Goal: Transaction & Acquisition: Download file/media

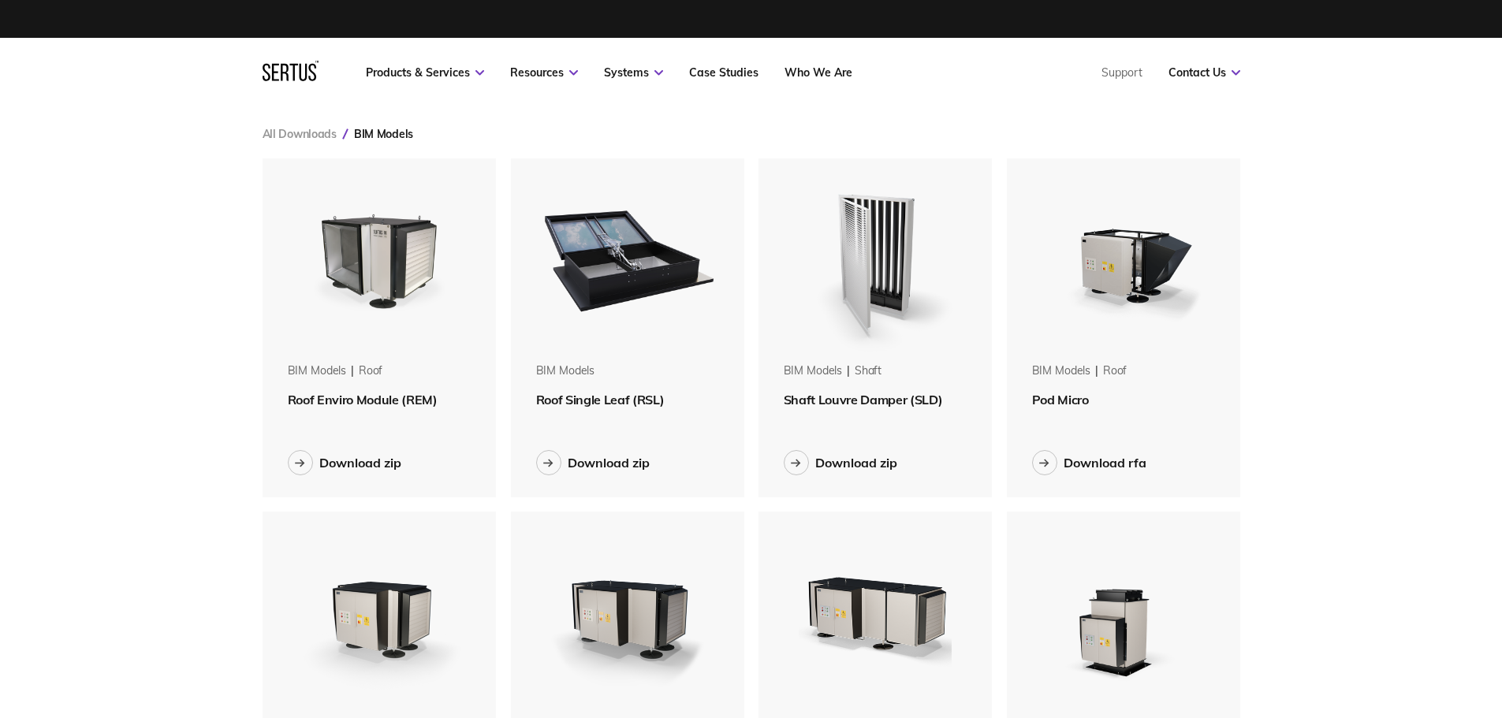
scroll to position [1433, 1002]
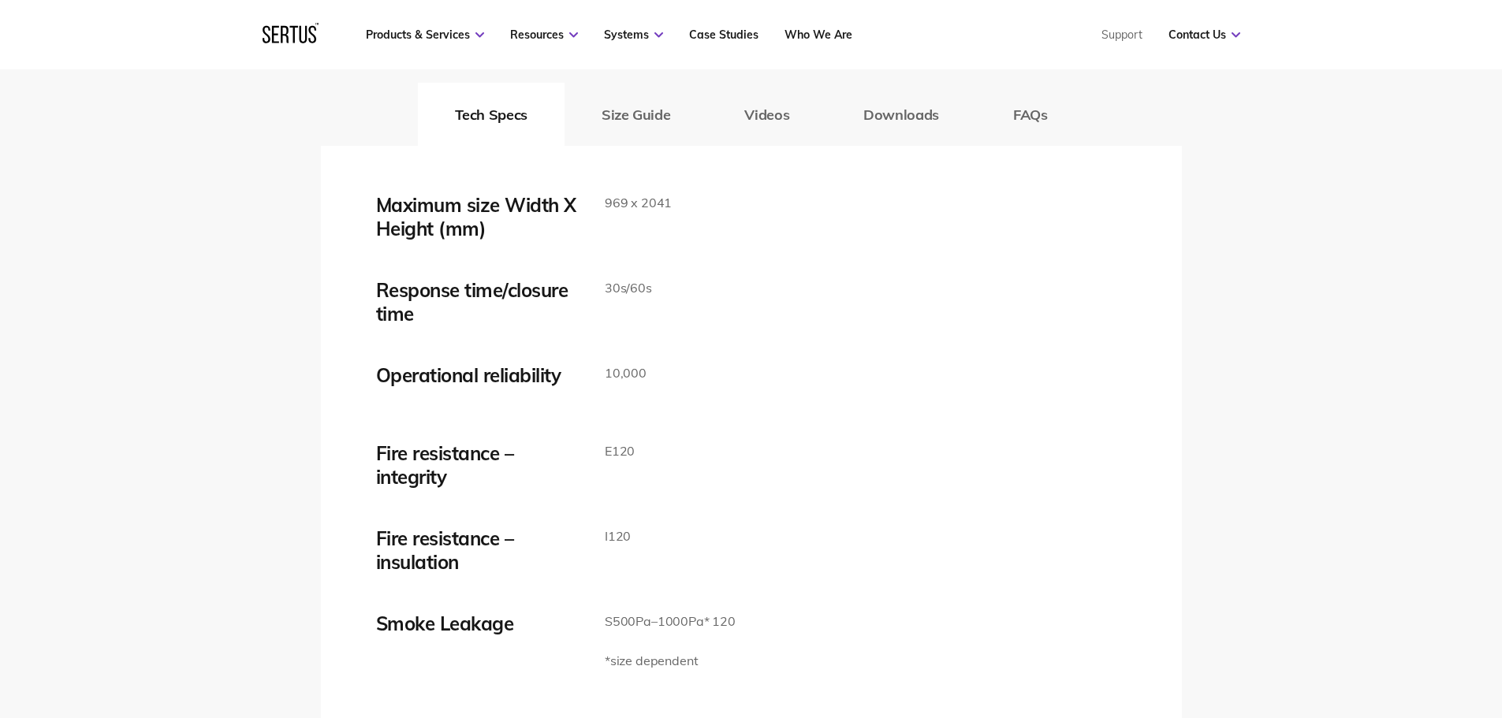
scroll to position [2445, 0]
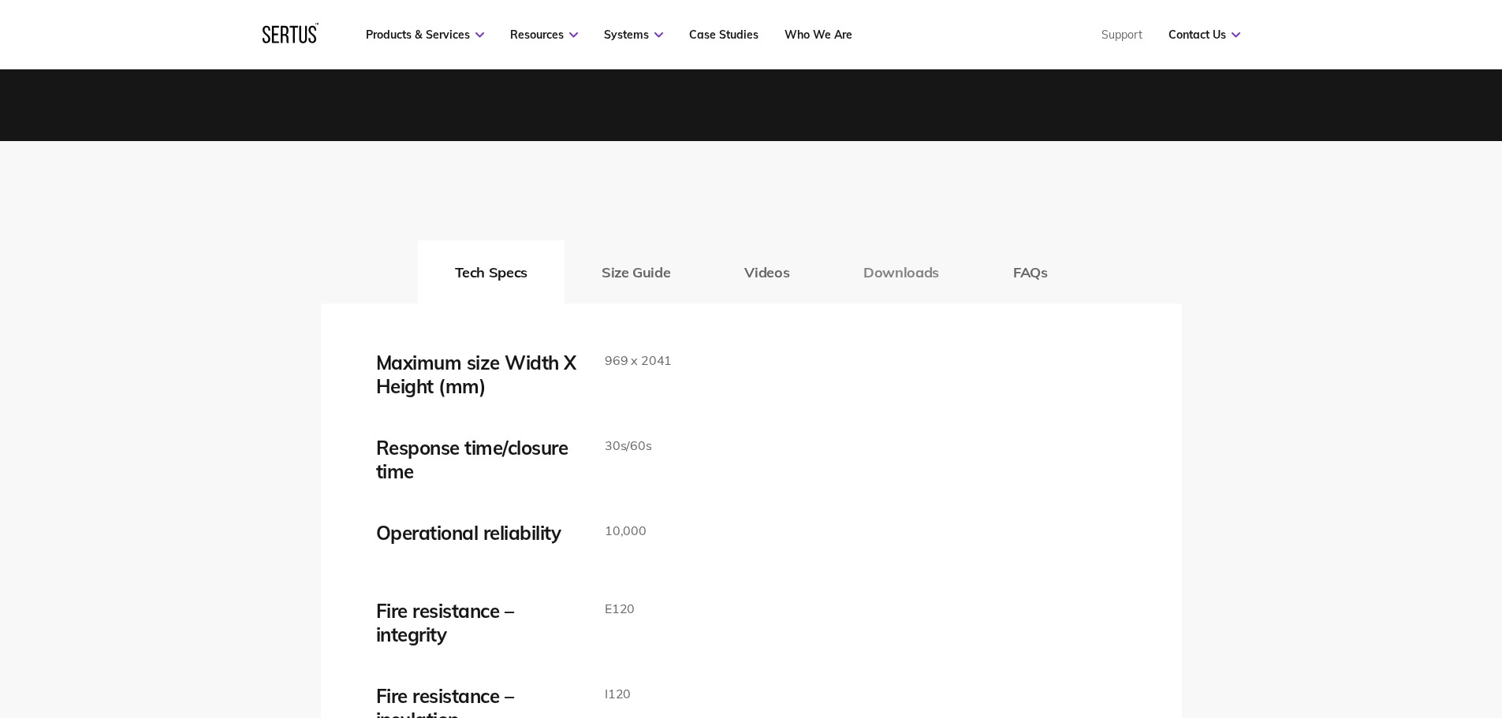
click at [924, 259] on button "Downloads" at bounding box center [901, 272] width 150 height 63
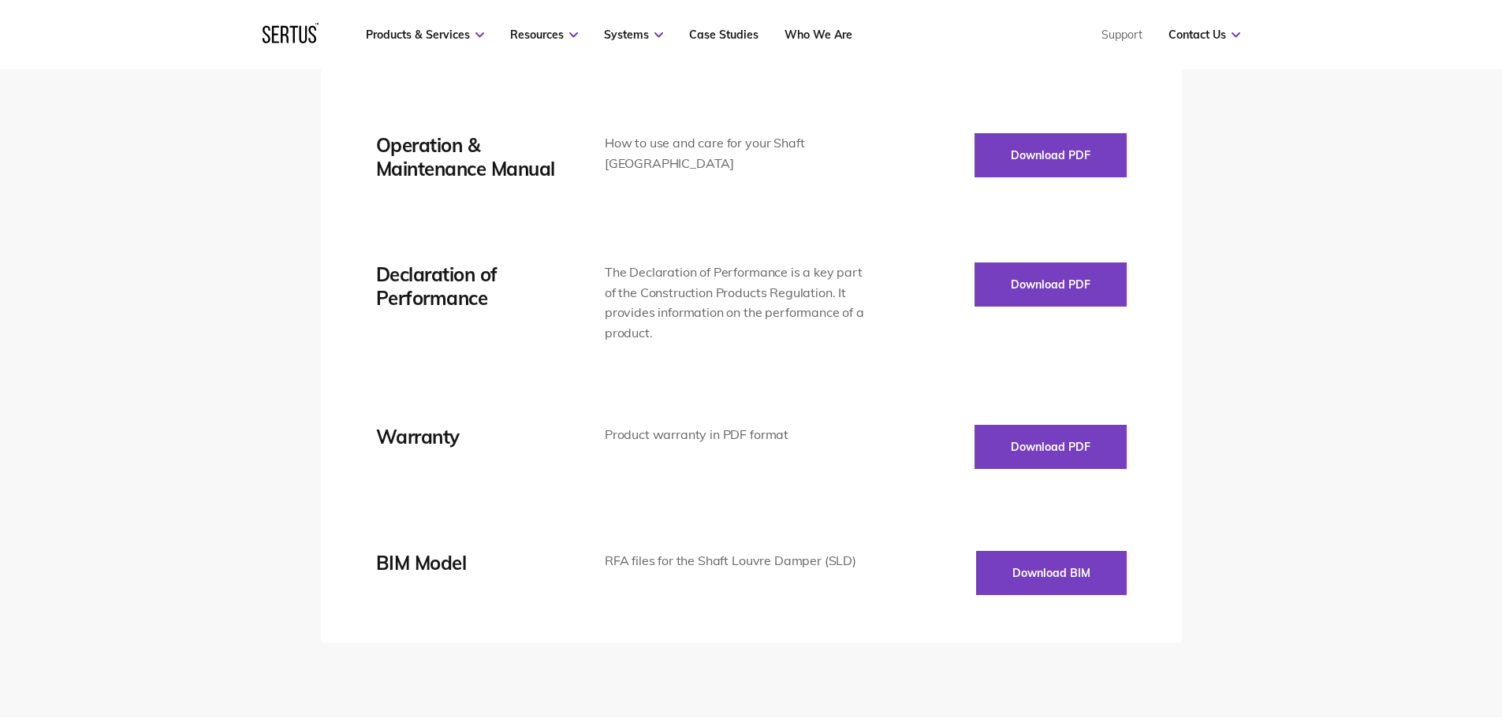
scroll to position [2997, 0]
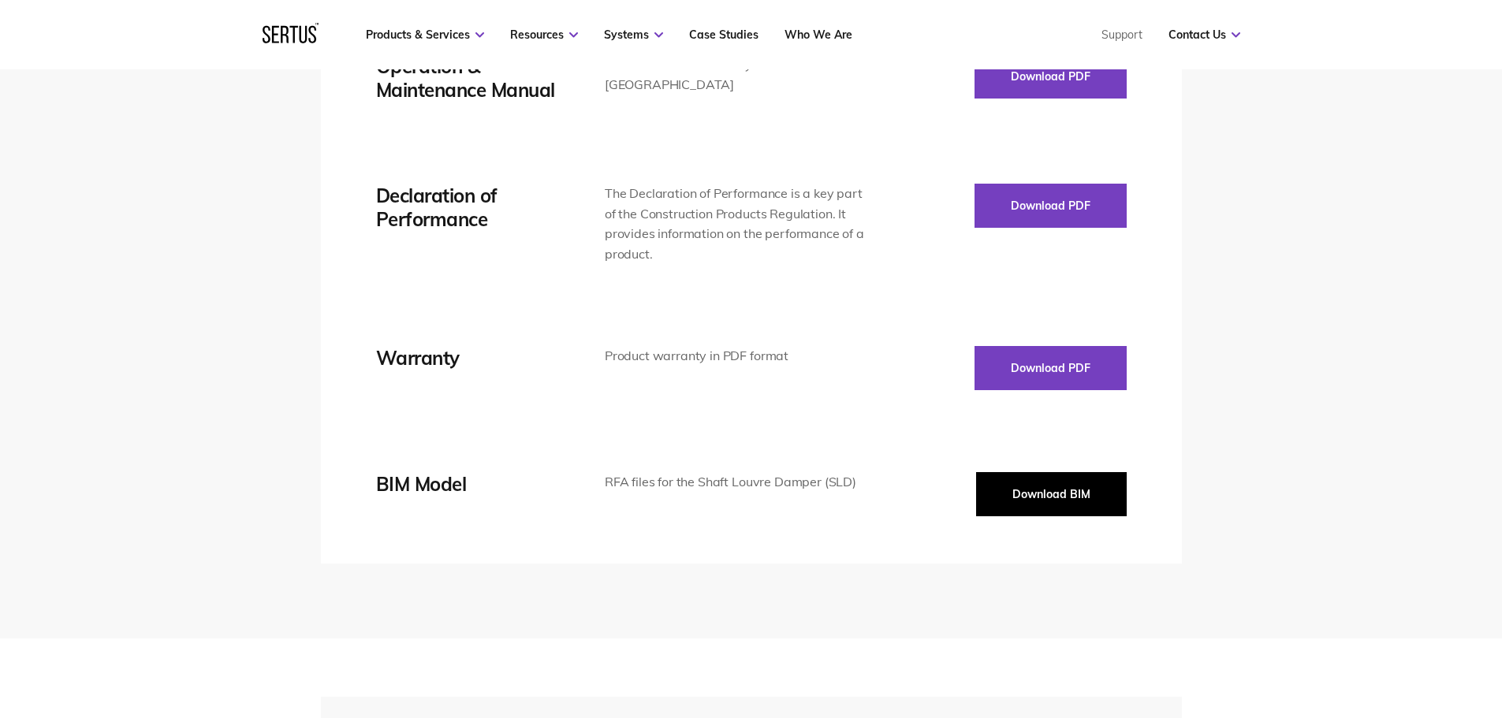
click at [998, 486] on button "Download BIM" at bounding box center [1051, 494] width 151 height 44
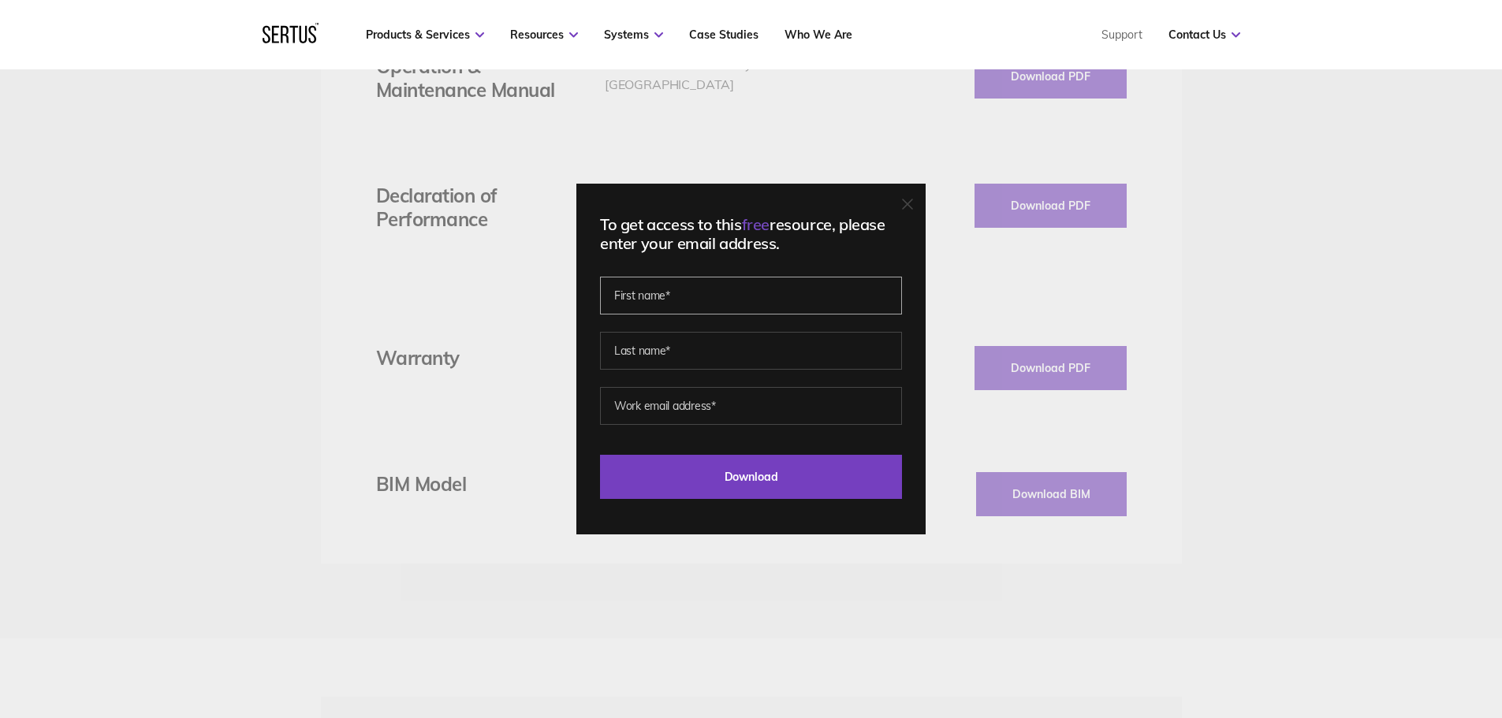
click at [784, 311] on input "text" at bounding box center [751, 296] width 302 height 38
type input "fabio"
type input "petrella"
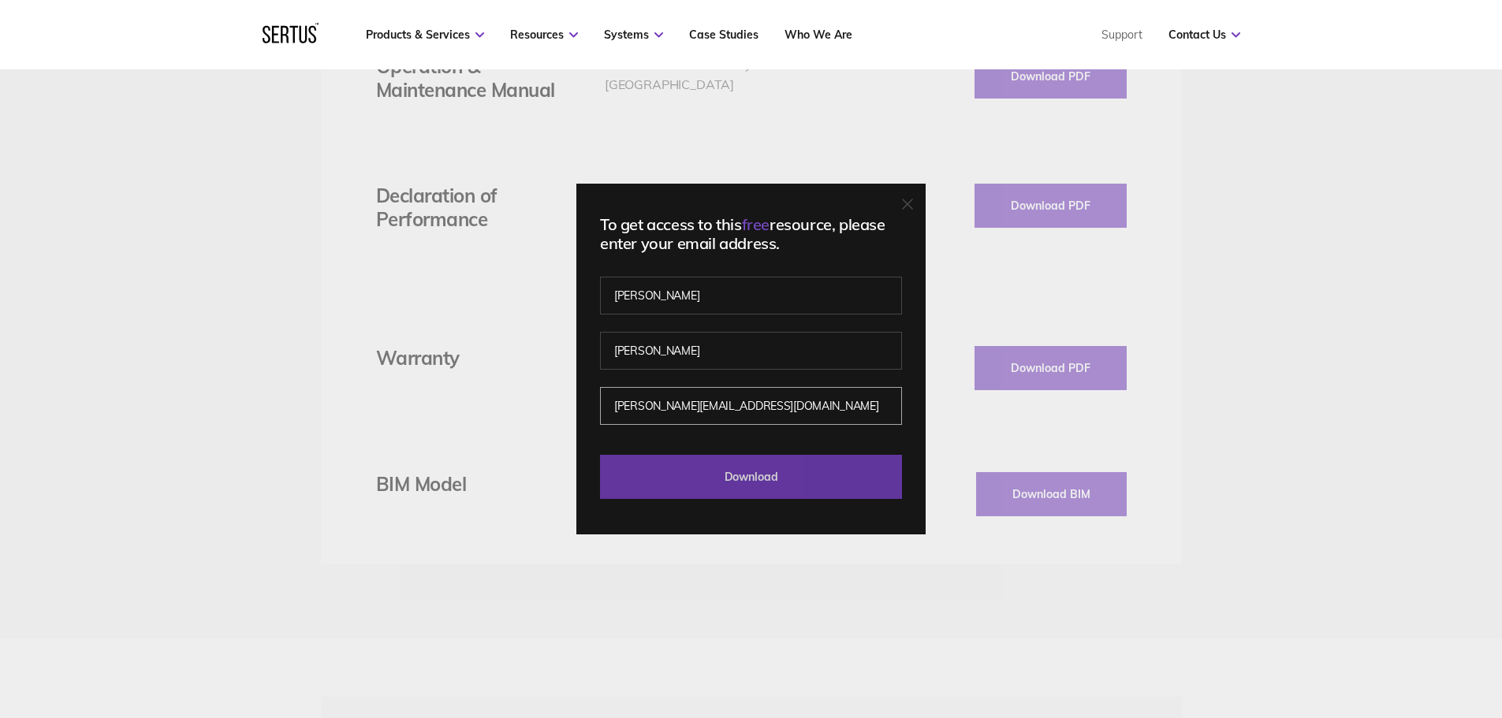
type input "fabio.petrella@veretec.co.uk"
click at [770, 469] on input "Download" at bounding box center [751, 477] width 302 height 44
